Goal: Task Accomplishment & Management: Complete application form

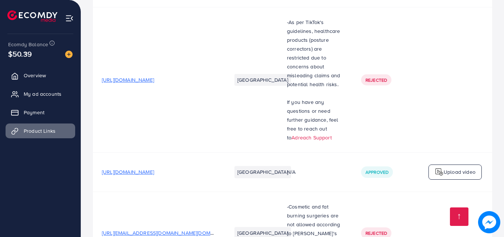
scroll to position [348, 0]
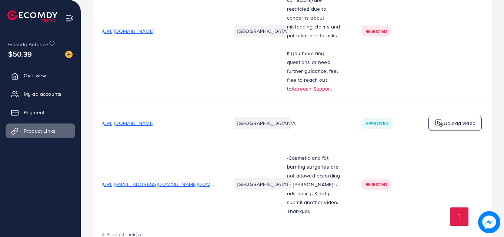
click at [447, 119] on p "Upload video" at bounding box center [459, 123] width 32 height 9
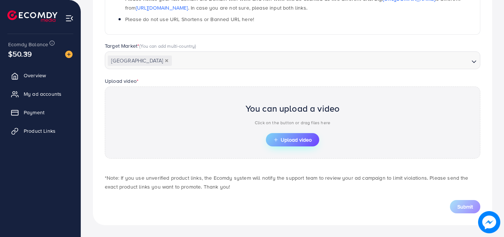
click at [292, 138] on span "Upload video" at bounding box center [292, 139] width 38 height 5
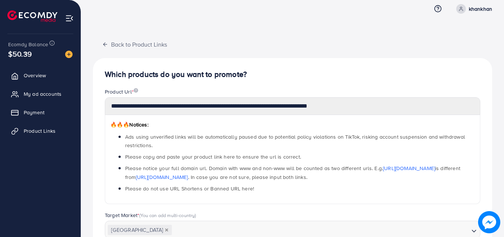
scroll to position [0, 0]
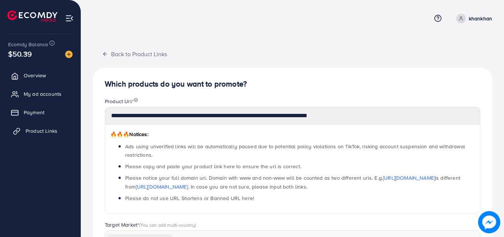
click at [40, 127] on span "Product Links" at bounding box center [42, 130] width 32 height 7
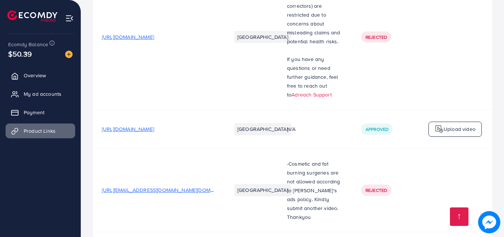
scroll to position [348, 0]
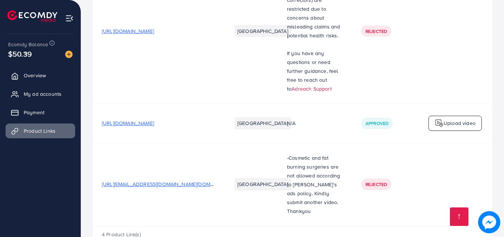
click at [466, 119] on p "Upload video" at bounding box center [459, 123] width 32 height 9
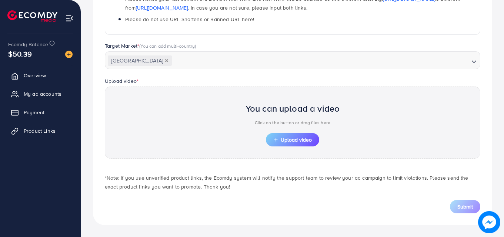
scroll to position [178, 0]
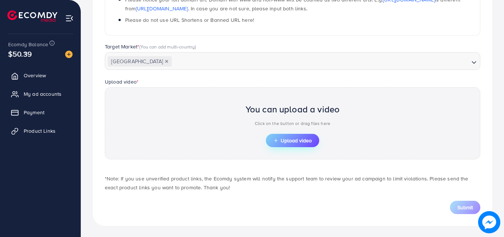
click at [291, 143] on span "Upload video" at bounding box center [292, 140] width 38 height 5
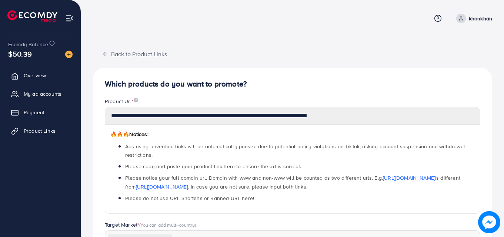
scroll to position [179, 0]
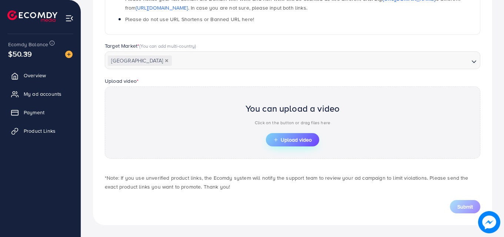
click at [305, 138] on span "Upload video" at bounding box center [292, 139] width 38 height 5
click at [34, 133] on span "Product Links" at bounding box center [42, 130] width 32 height 7
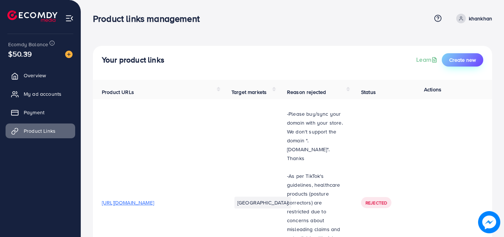
click at [462, 60] on span "Create new" at bounding box center [462, 59] width 27 height 7
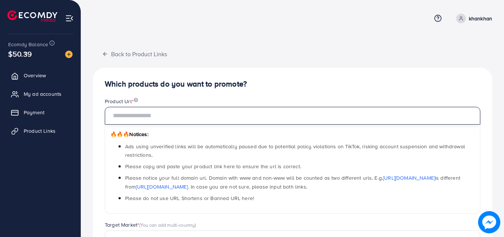
click at [190, 113] on input "text" at bounding box center [292, 116] width 375 height 18
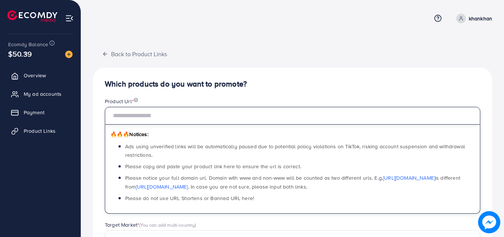
paste input "**********"
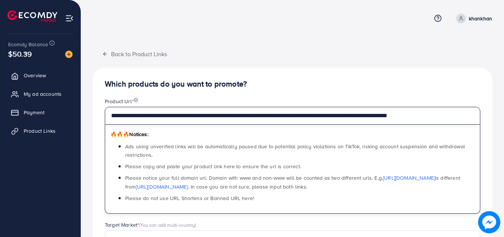
scroll to position [0, 13]
type input "**********"
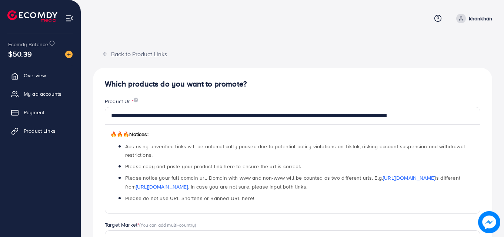
scroll to position [0, 0]
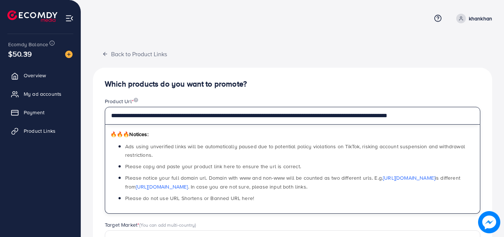
click at [241, 115] on input "**********" at bounding box center [292, 116] width 375 height 18
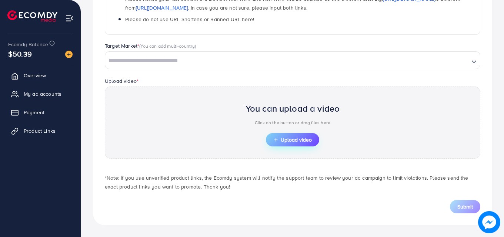
click at [290, 144] on button "Upload video" at bounding box center [292, 139] width 53 height 13
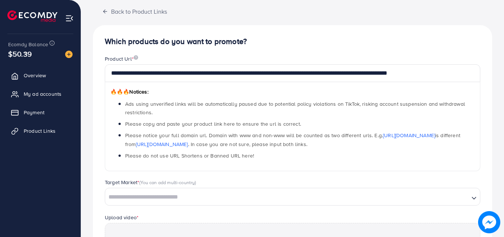
scroll to position [0, 0]
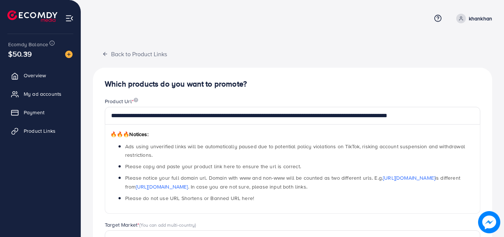
click at [283, 153] on li "Ads using unverified links will be automatically paused due to potential policy…" at bounding box center [299, 150] width 349 height 17
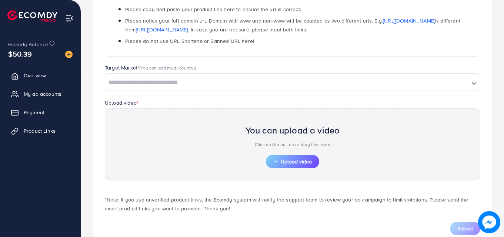
scroll to position [157, 0]
click at [295, 163] on span "Upload video" at bounding box center [292, 162] width 38 height 5
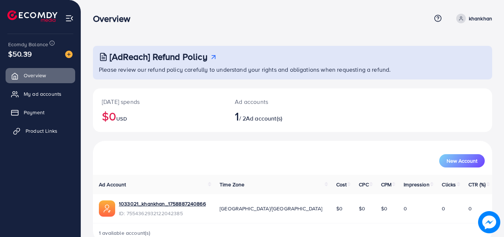
click at [38, 132] on span "Product Links" at bounding box center [42, 130] width 32 height 7
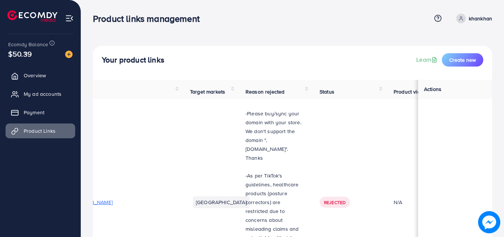
scroll to position [0, 0]
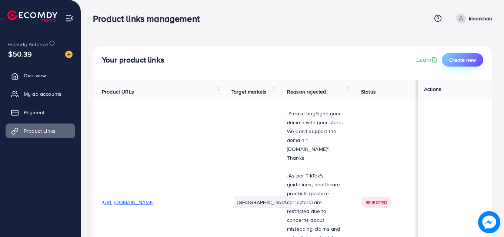
click at [466, 64] on button "Create new" at bounding box center [462, 59] width 41 height 13
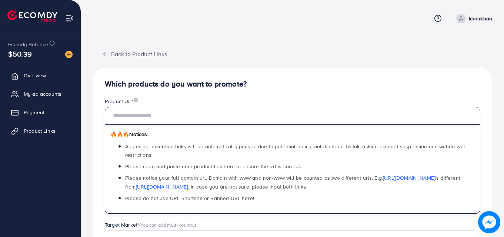
click at [285, 118] on input "text" at bounding box center [292, 116] width 375 height 18
paste input "**********"
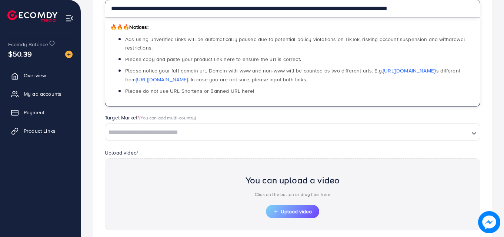
scroll to position [109, 0]
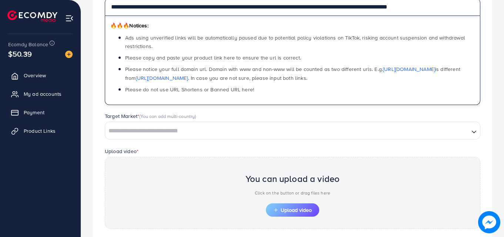
type input "**********"
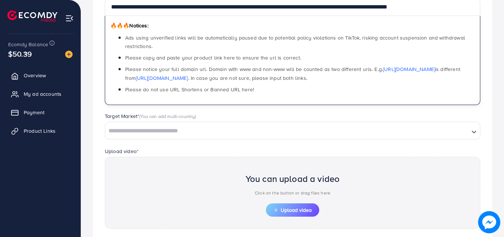
scroll to position [0, 0]
click at [201, 132] on input "Search for option" at bounding box center [287, 130] width 362 height 11
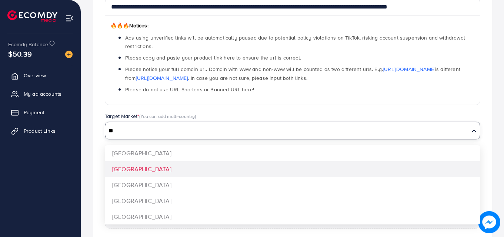
type input "**"
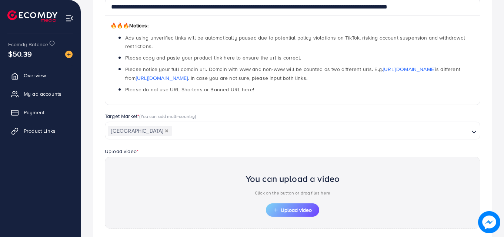
click at [157, 170] on div "**********" at bounding box center [292, 127] width 399 height 337
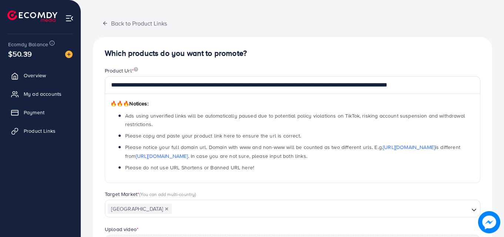
scroll to position [30, 0]
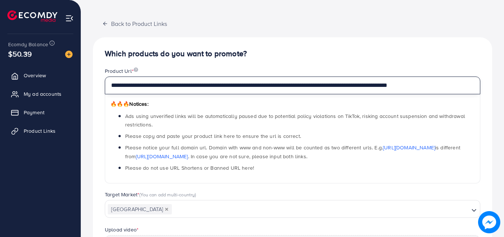
click at [308, 86] on input "**********" at bounding box center [292, 86] width 375 height 18
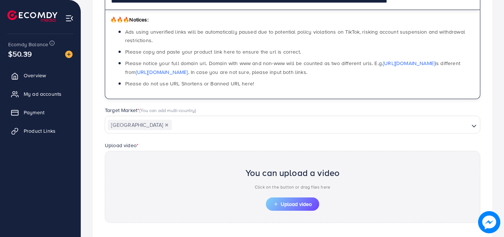
scroll to position [115, 0]
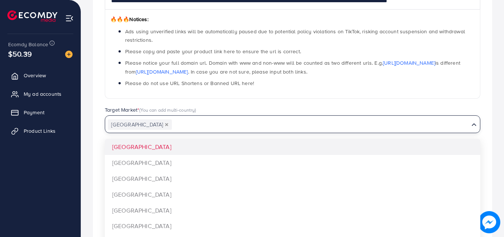
click at [391, 129] on input "Search for option" at bounding box center [320, 124] width 296 height 11
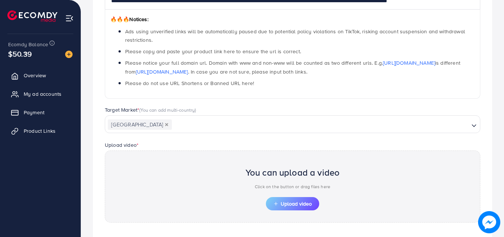
click at [485, 110] on div "Target Market * (You can add multi-country) [GEOGRAPHIC_DATA] Loading... [GEOGR…" at bounding box center [292, 119] width 387 height 27
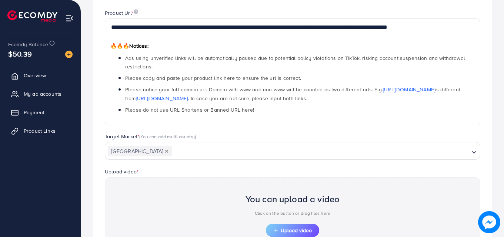
scroll to position [179, 0]
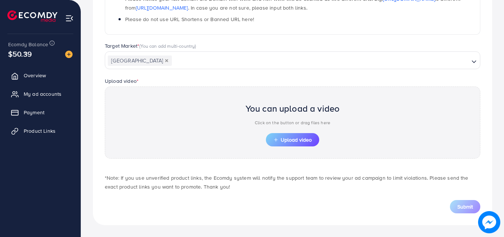
click at [278, 151] on div "You can upload a video Click on the button or drag files here Upload video" at bounding box center [292, 123] width 375 height 72
click at [288, 142] on span "Upload video" at bounding box center [292, 139] width 38 height 5
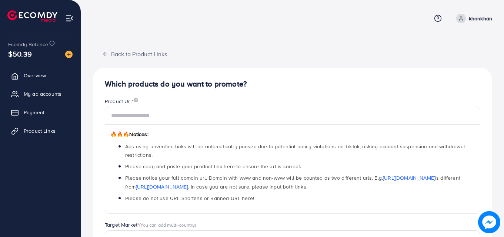
scroll to position [179, 0]
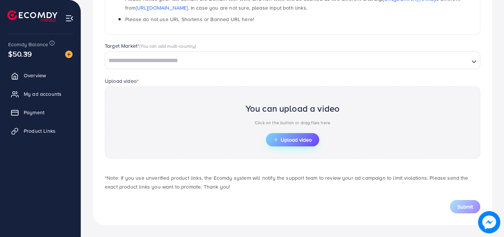
click at [281, 139] on span "Upload video" at bounding box center [292, 139] width 38 height 5
